Goal: Information Seeking & Learning: Check status

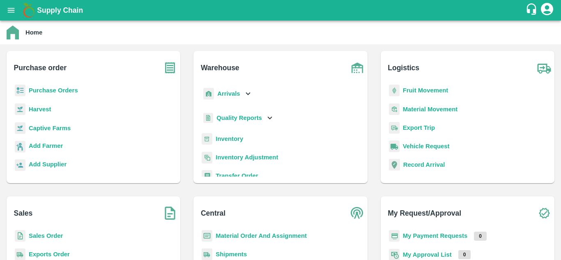
click at [63, 90] on b "Purchase Orders" at bounding box center [53, 90] width 49 height 7
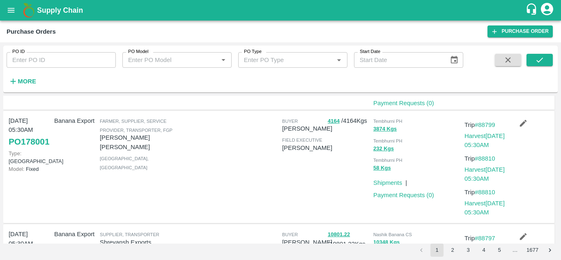
scroll to position [504, 0]
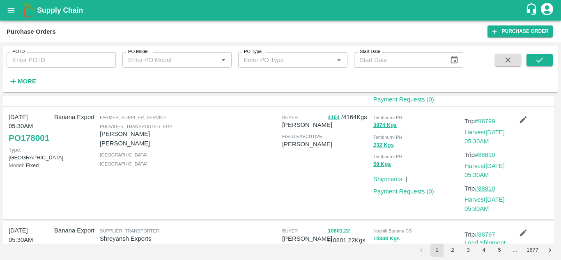
click at [489, 189] on link "#88810" at bounding box center [484, 188] width 21 height 7
click at [488, 122] on link "#88799" at bounding box center [484, 121] width 21 height 7
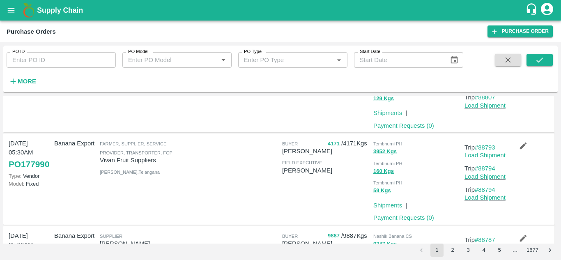
scroll to position [803, 0]
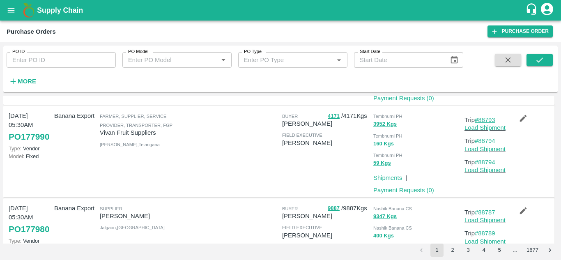
click at [490, 118] on link "#88793" at bounding box center [484, 120] width 21 height 7
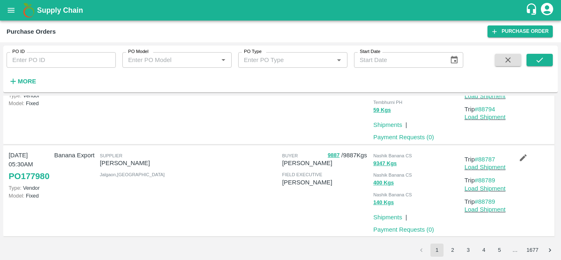
scroll to position [857, 0]
click at [450, 250] on button "2" at bounding box center [452, 249] width 13 height 13
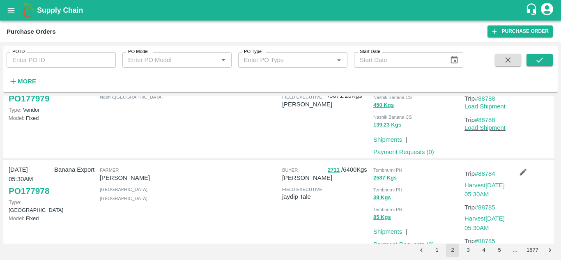
scroll to position [45, 0]
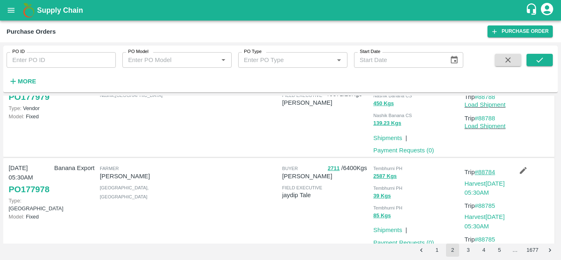
click at [487, 173] on link "#88784" at bounding box center [484, 172] width 21 height 7
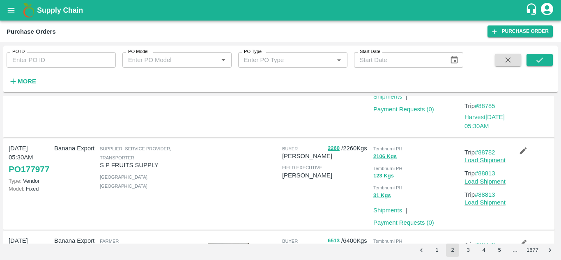
scroll to position [193, 0]
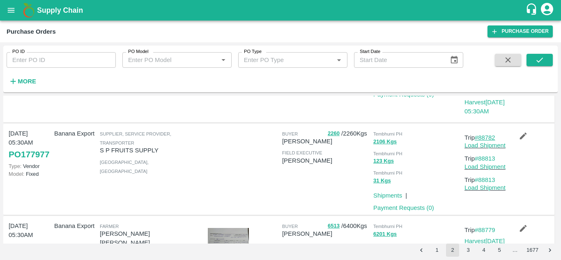
click at [492, 140] on link "#88782" at bounding box center [484, 137] width 21 height 7
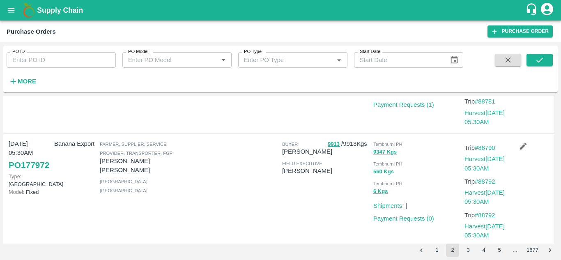
scroll to position [399, 0]
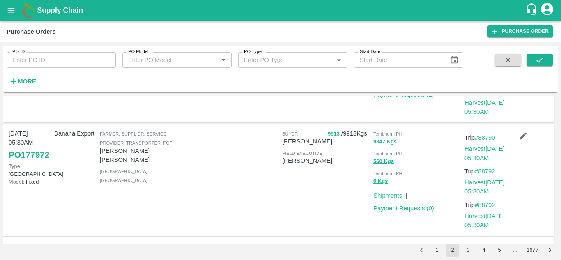
click at [487, 138] on link "#88790" at bounding box center [484, 137] width 21 height 7
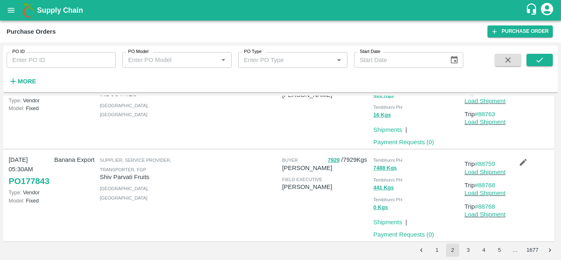
scroll to position [882, 0]
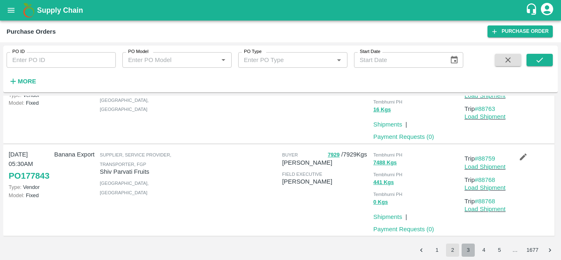
click at [468, 250] on button "3" at bounding box center [467, 249] width 13 height 13
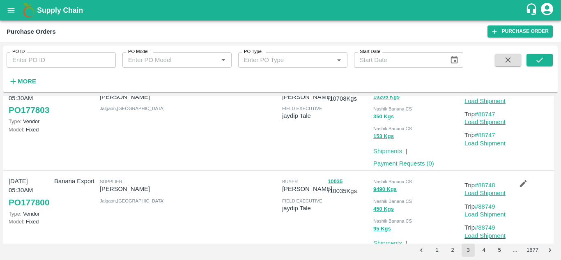
scroll to position [819, 0]
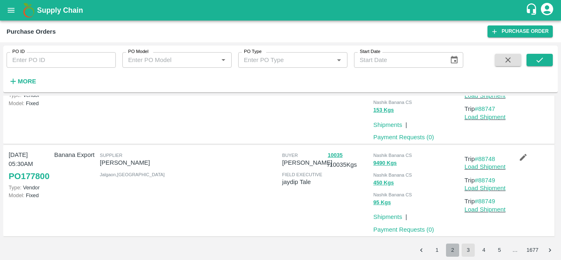
click at [452, 248] on button "2" at bounding box center [452, 249] width 13 height 13
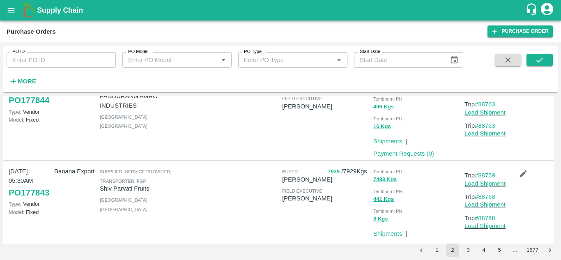
scroll to position [864, 0]
click at [486, 178] on link "#88759" at bounding box center [484, 176] width 21 height 7
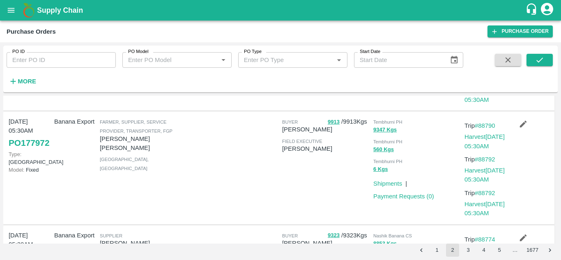
scroll to position [387, 0]
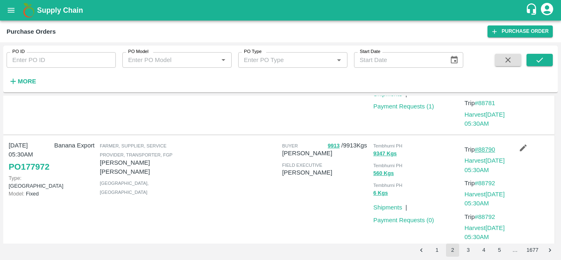
click at [489, 149] on link "#88790" at bounding box center [484, 149] width 21 height 7
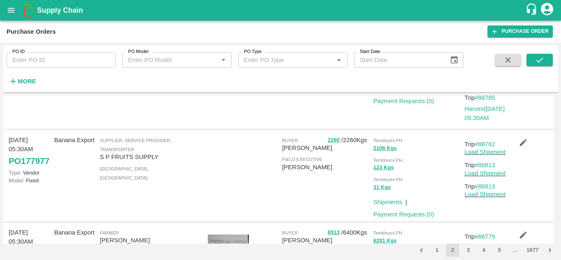
scroll to position [186, 0]
click at [486, 142] on link "#88782" at bounding box center [484, 144] width 21 height 7
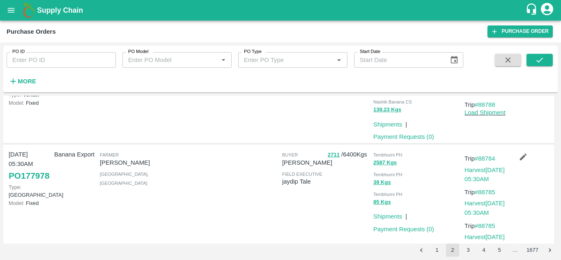
scroll to position [0, 0]
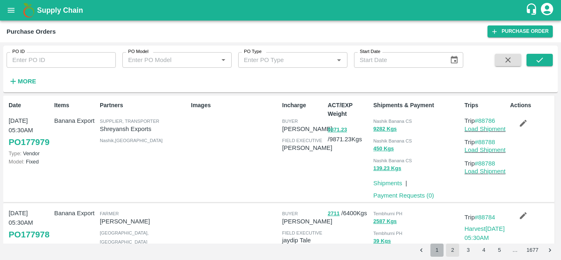
click at [436, 250] on button "1" at bounding box center [436, 249] width 13 height 13
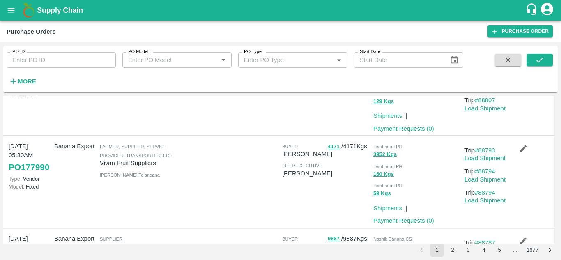
scroll to position [770, 0]
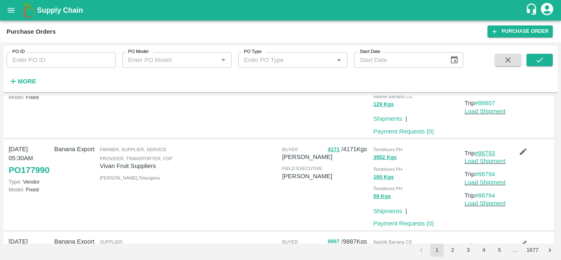
click at [487, 152] on link "#88793" at bounding box center [484, 153] width 21 height 7
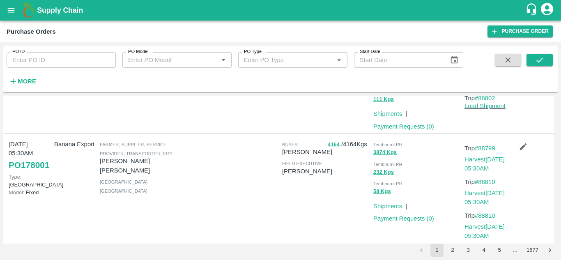
scroll to position [476, 0]
click at [487, 151] on link "#88799" at bounding box center [484, 148] width 21 height 7
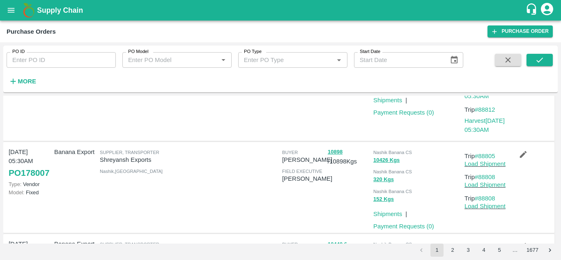
scroll to position [194, 0]
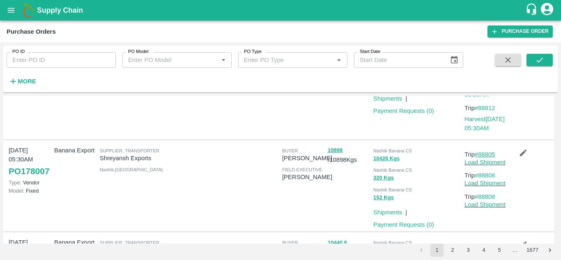
click at [488, 155] on link "#88805" at bounding box center [484, 154] width 21 height 7
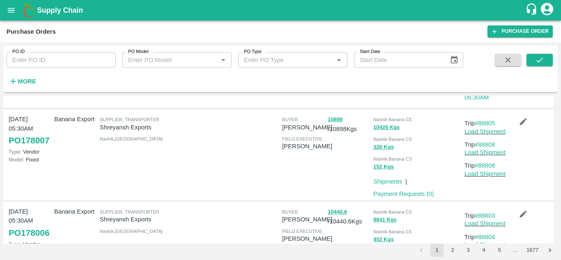
scroll to position [322, 0]
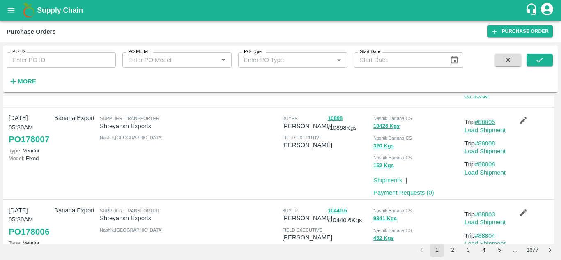
click at [486, 120] on link "#88805" at bounding box center [484, 122] width 21 height 7
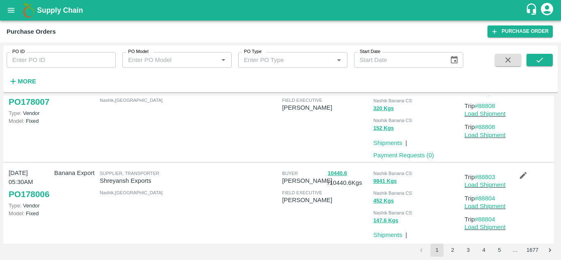
scroll to position [361, 0]
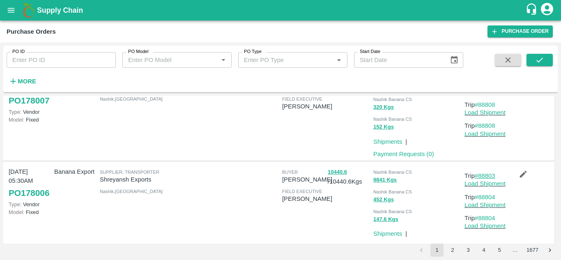
click at [495, 174] on link "#88803" at bounding box center [484, 175] width 21 height 7
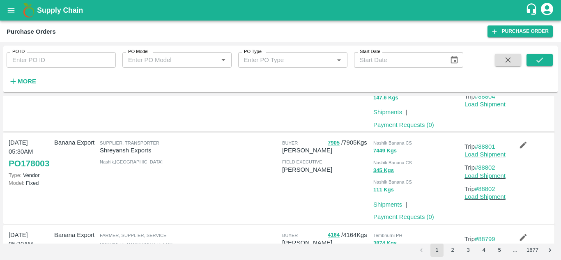
scroll to position [483, 0]
click at [484, 146] on link "#88801" at bounding box center [484, 146] width 21 height 7
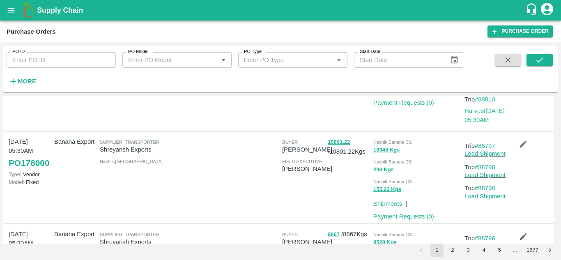
scroll to position [689, 0]
click at [486, 143] on link "#88797" at bounding box center [484, 145] width 21 height 7
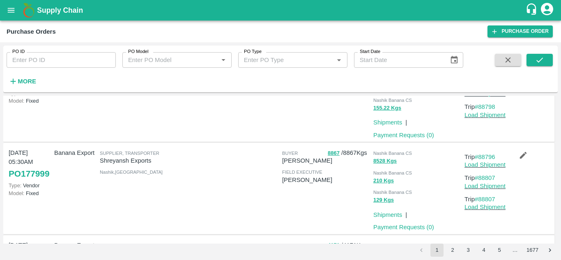
scroll to position [770, 0]
click at [492, 157] on link "#88796" at bounding box center [484, 156] width 21 height 7
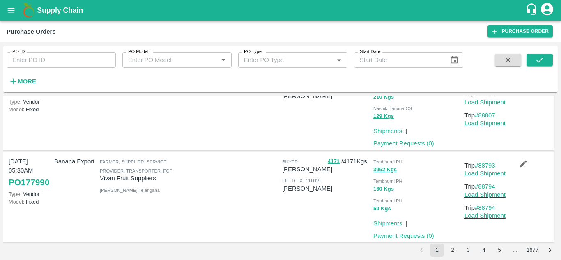
scroll to position [861, 0]
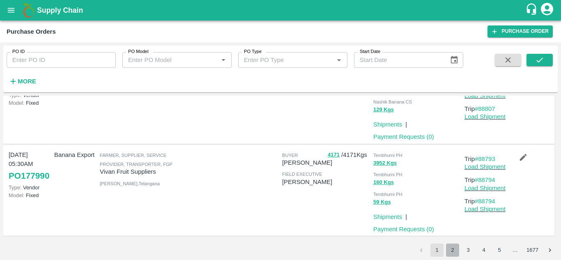
click at [453, 250] on button "2" at bounding box center [452, 249] width 13 height 13
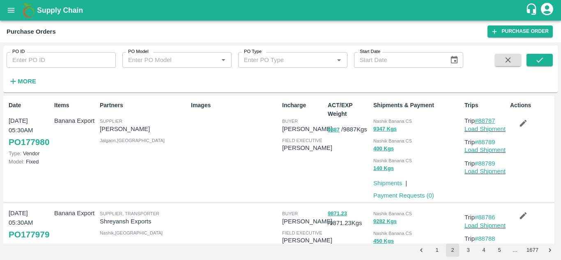
click at [487, 121] on link "#88787" at bounding box center [484, 120] width 21 height 7
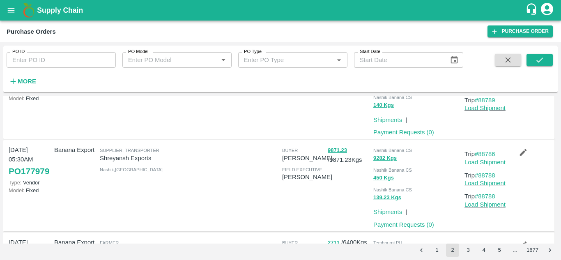
scroll to position [65, 0]
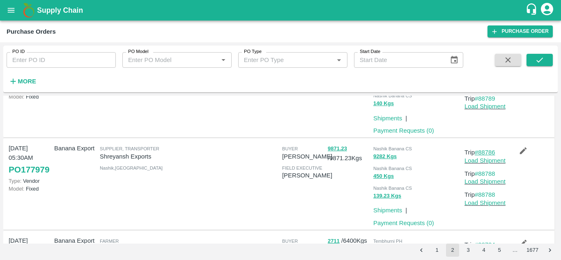
click at [490, 151] on link "#88786" at bounding box center [484, 152] width 21 height 7
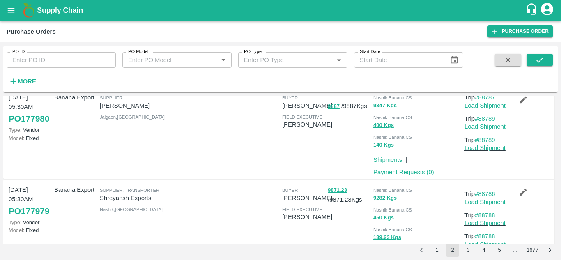
scroll to position [0, 0]
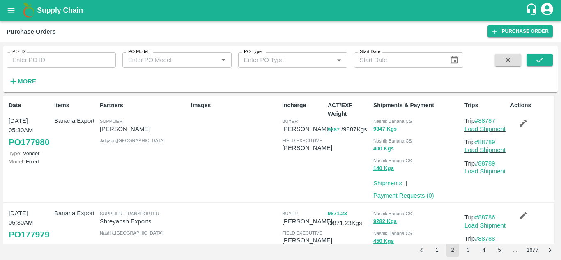
click at [496, 119] on p "Trip #88787" at bounding box center [485, 120] width 42 height 9
click at [488, 119] on link "#88787" at bounding box center [484, 120] width 21 height 7
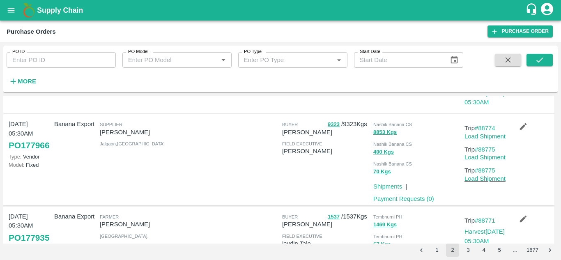
scroll to position [614, 0]
click at [489, 127] on link "#88774" at bounding box center [484, 127] width 21 height 7
